Goal: Task Accomplishment & Management: Complete application form

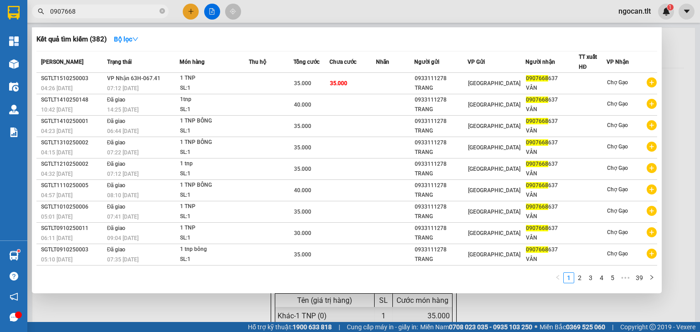
click at [80, 9] on input "0907668" at bounding box center [104, 11] width 108 height 10
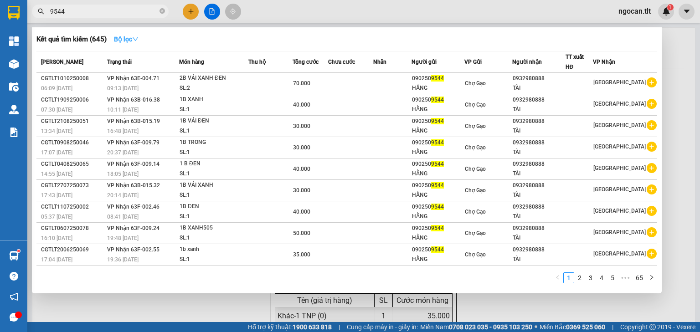
type input "9544"
click at [139, 38] on icon "down" at bounding box center [135, 39] width 6 height 6
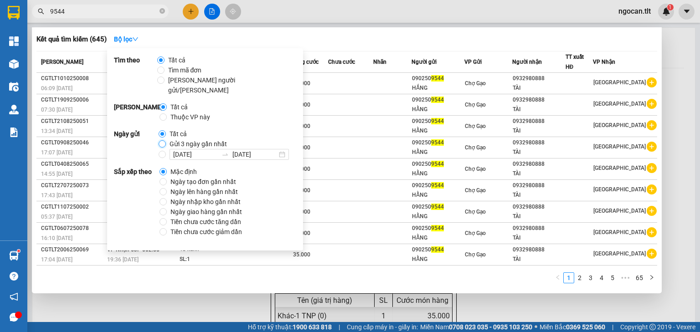
click at [164, 140] on input "Gửi 3 ngày gần nhất" at bounding box center [162, 143] width 7 height 7
radio input "true"
radio input "false"
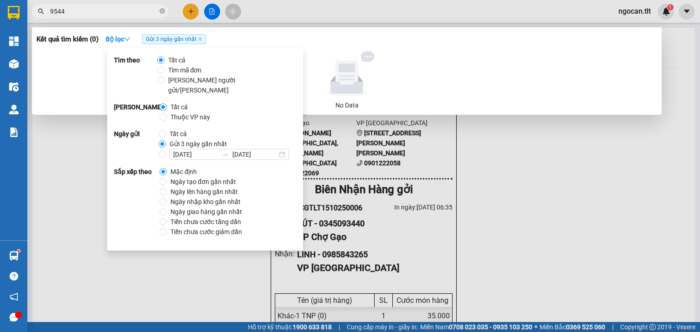
click at [80, 13] on input "9544" at bounding box center [104, 11] width 108 height 10
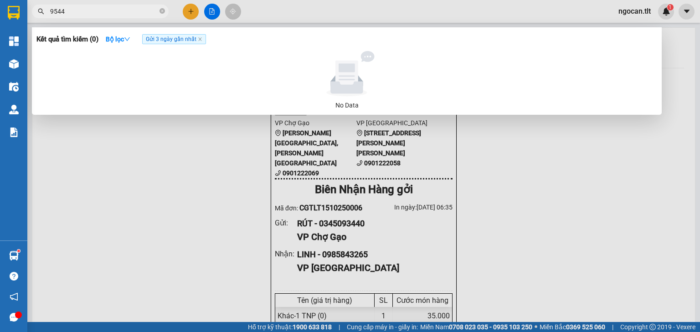
click at [190, 7] on div at bounding box center [350, 166] width 700 height 332
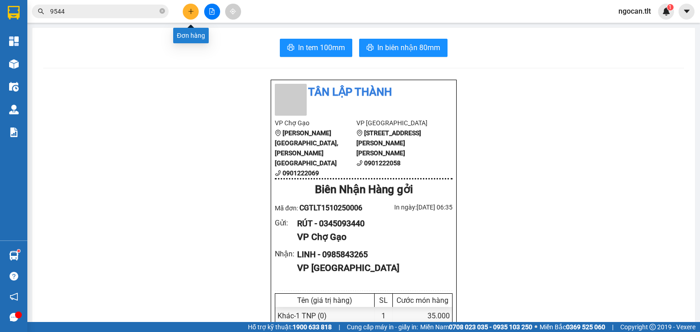
click at [190, 7] on button at bounding box center [191, 12] width 16 height 16
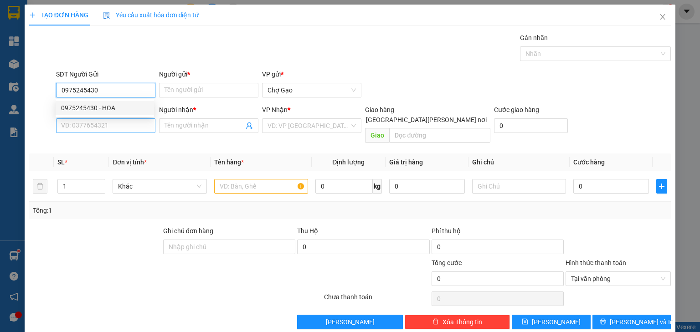
drag, startPoint x: 93, startPoint y: 106, endPoint x: 118, endPoint y: 120, distance: 29.4
click at [95, 107] on div "0975245430 - HOA" at bounding box center [104, 108] width 87 height 10
type input "0975245430"
click at [121, 124] on input "SĐT Người Nhận *" at bounding box center [105, 125] width 99 height 15
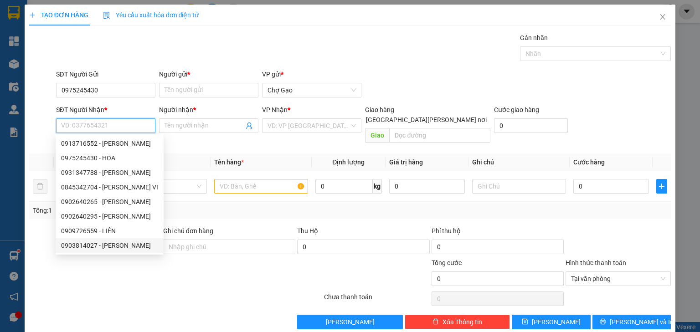
click at [122, 245] on div "0903814027 - [PERSON_NAME]" at bounding box center [109, 246] width 97 height 10
type input "0903814027"
type input "HƯƠNG"
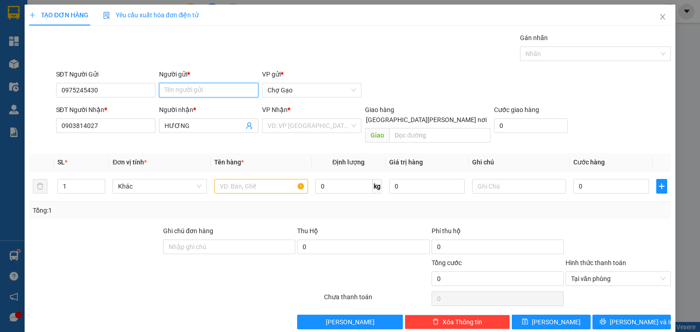
click at [203, 89] on input "Người gửi *" at bounding box center [208, 90] width 99 height 15
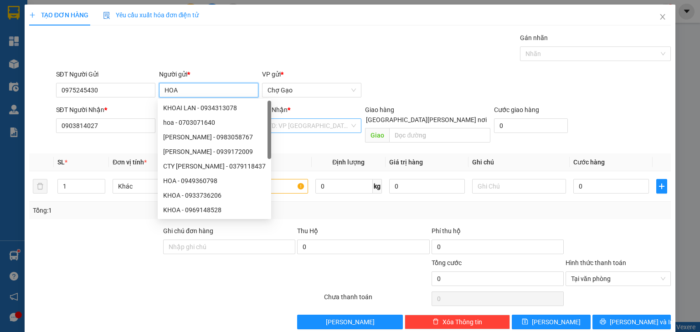
type input "HOA"
drag, startPoint x: 311, startPoint y: 123, endPoint x: 311, endPoint y: 134, distance: 11.4
click at [312, 123] on input "search" at bounding box center [308, 126] width 82 height 14
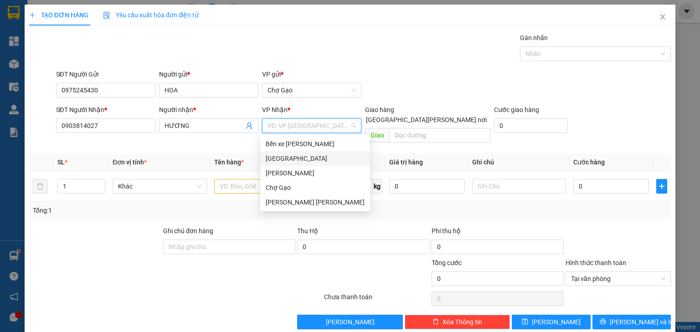
click at [282, 161] on div "[GEOGRAPHIC_DATA]" at bounding box center [315, 159] width 99 height 10
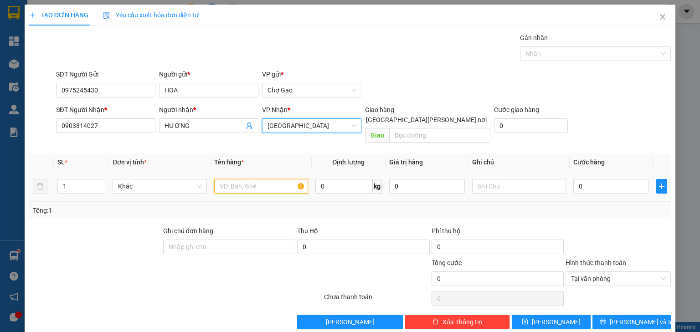
click at [250, 179] on input "text" at bounding box center [261, 186] width 94 height 15
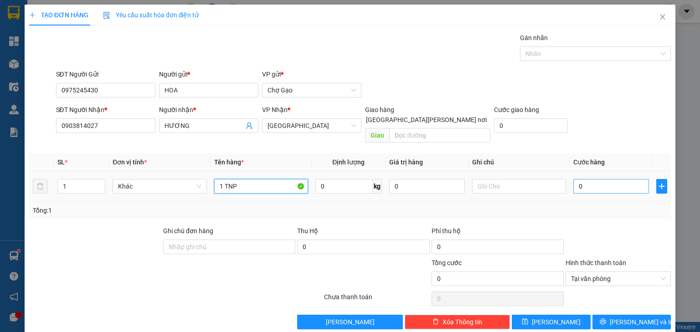
type input "1 TNP"
click at [576, 179] on input "0" at bounding box center [611, 186] width 76 height 15
type input "2"
type input "25"
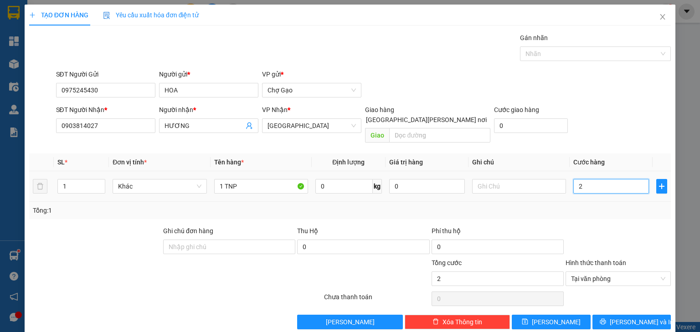
type input "25"
type input "25.000"
click at [618, 317] on span "[PERSON_NAME] và In" at bounding box center [642, 322] width 64 height 10
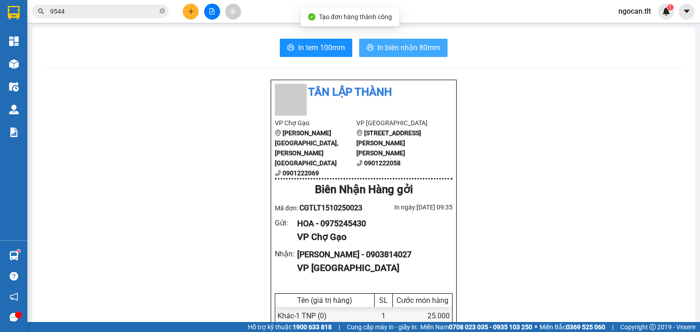
click at [384, 45] on span "In biên nhận 80mm" at bounding box center [408, 47] width 63 height 11
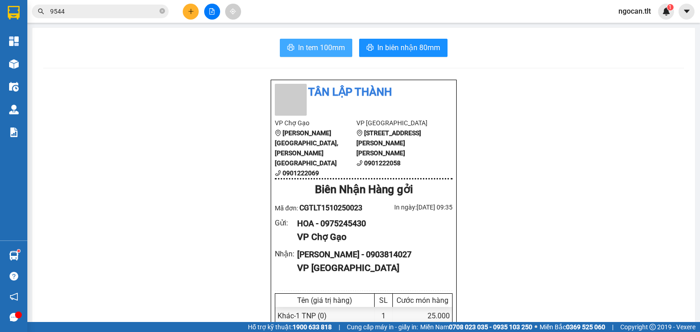
click at [316, 51] on span "In tem 100mm" at bounding box center [321, 47] width 47 height 11
click at [324, 43] on span "In tem 100mm" at bounding box center [321, 47] width 47 height 11
